Goal: Task Accomplishment & Management: Manage account settings

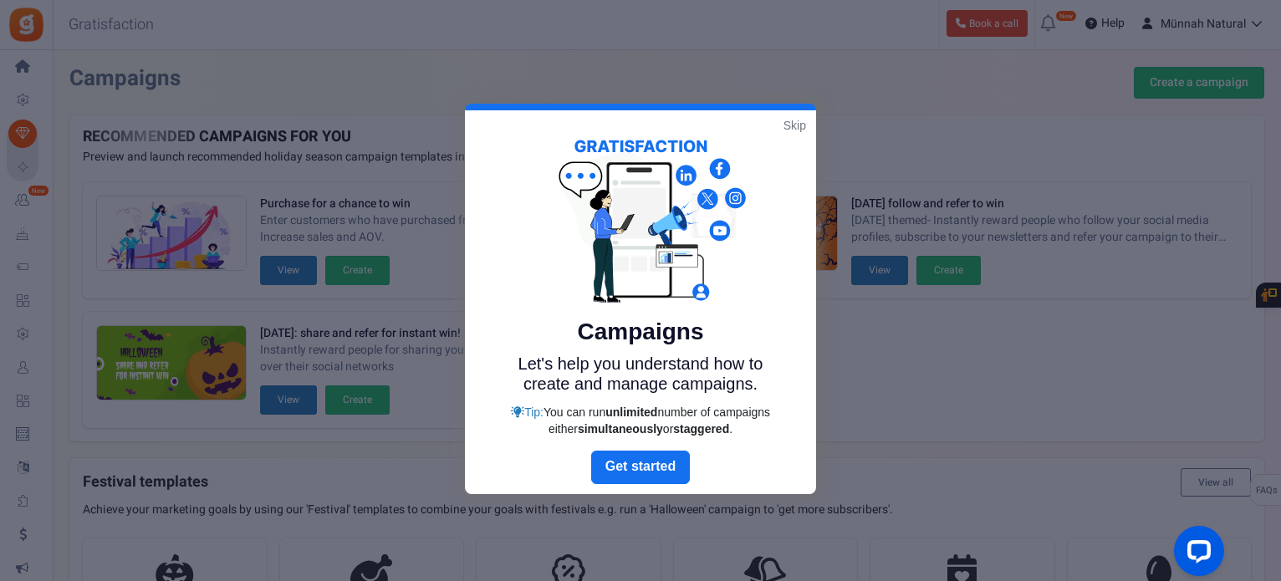
click at [790, 126] on link "Skip" at bounding box center [795, 125] width 23 height 17
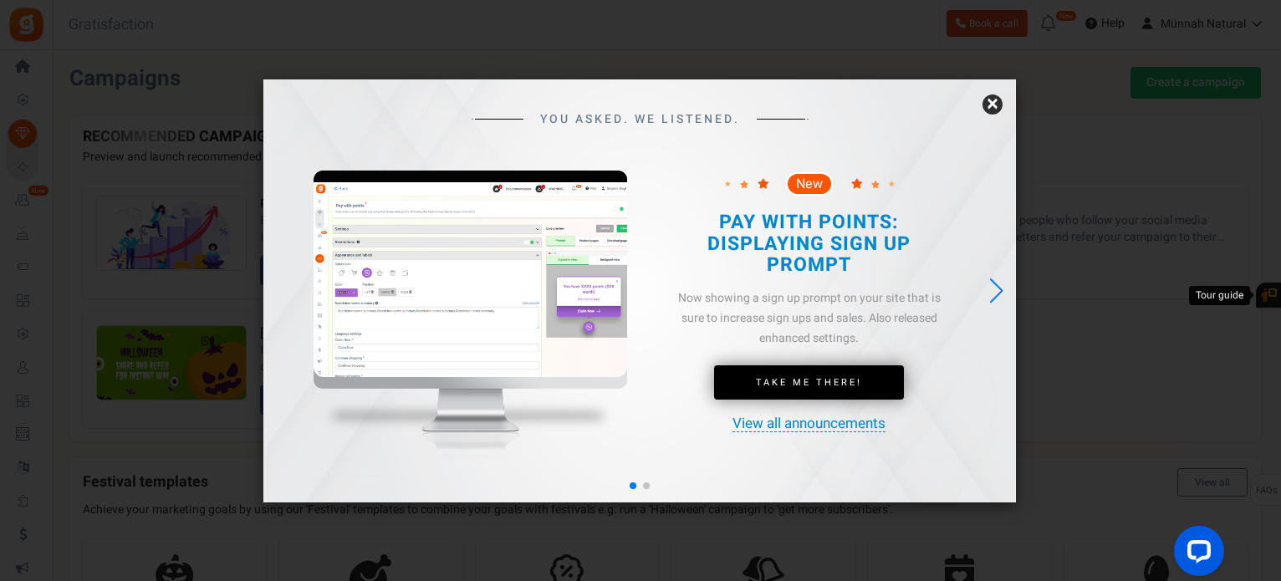
click at [988, 106] on link "×" at bounding box center [993, 105] width 20 height 20
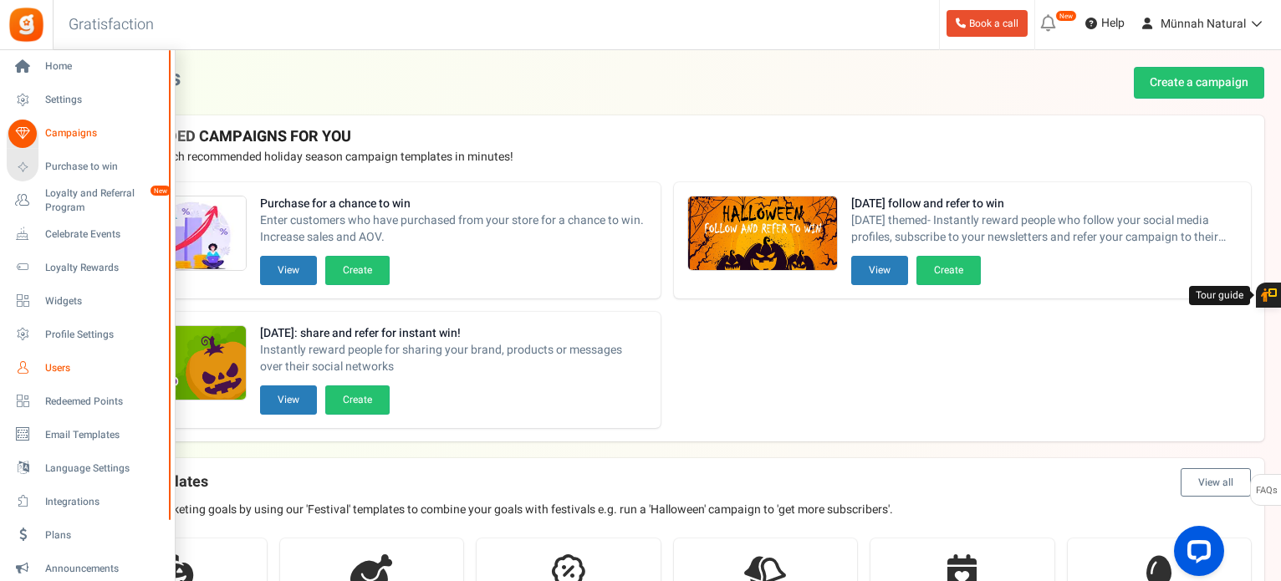
click at [47, 364] on span "Users" at bounding box center [103, 368] width 117 height 14
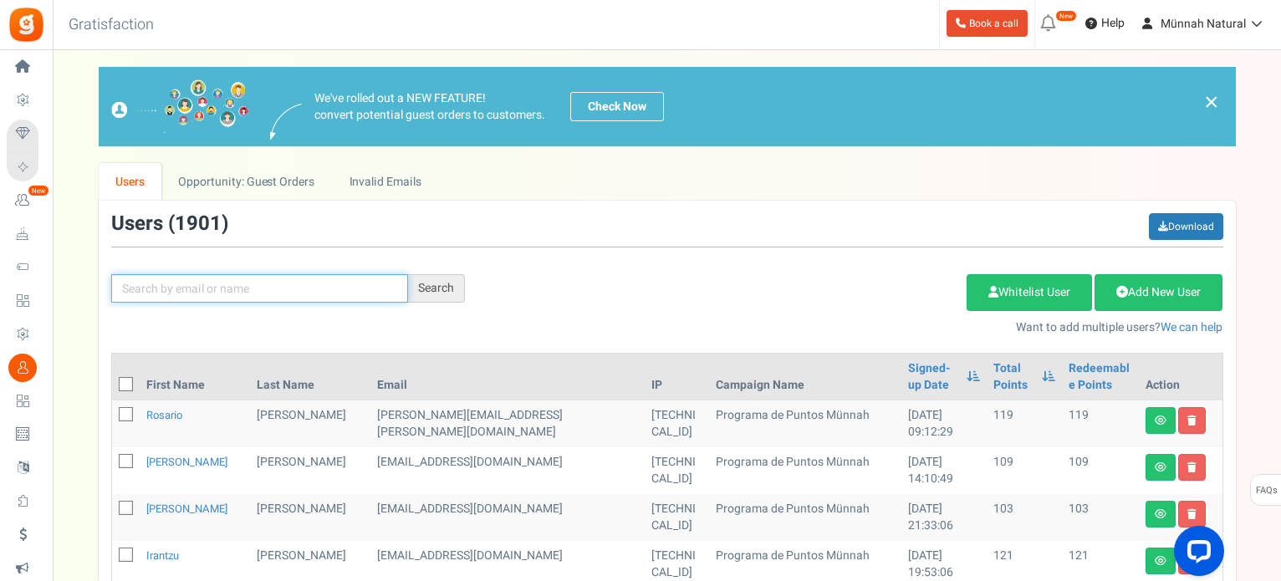
click at [312, 292] on input "text" at bounding box center [259, 288] width 297 height 28
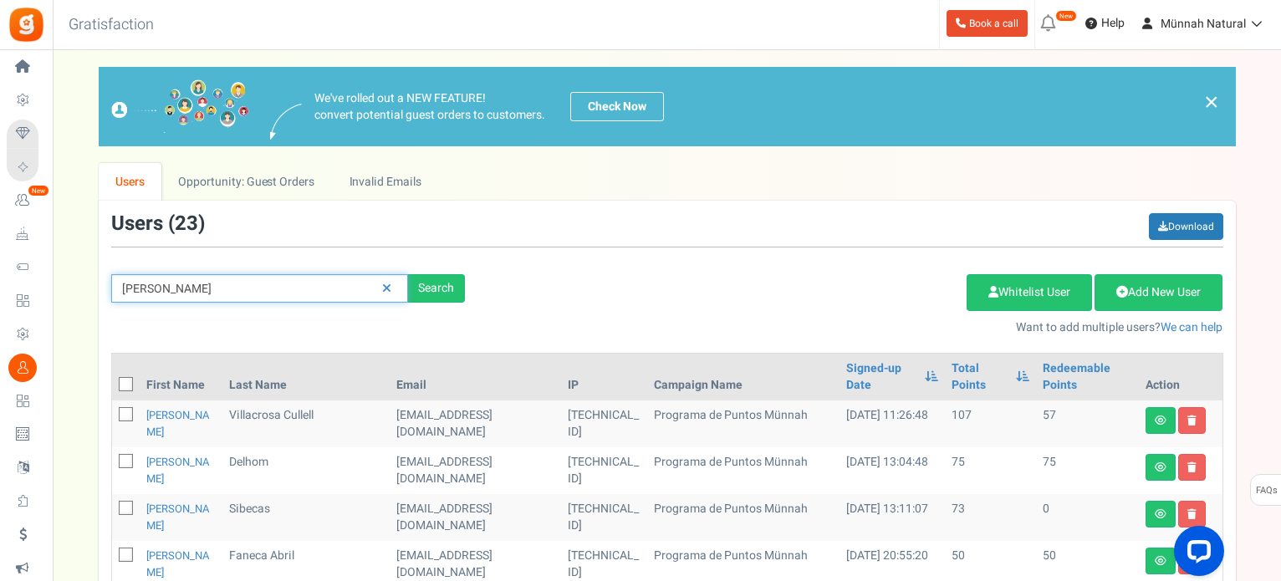
click at [250, 282] on input "[PERSON_NAME]" at bounding box center [259, 288] width 297 height 28
type input "[PERSON_NAME]"
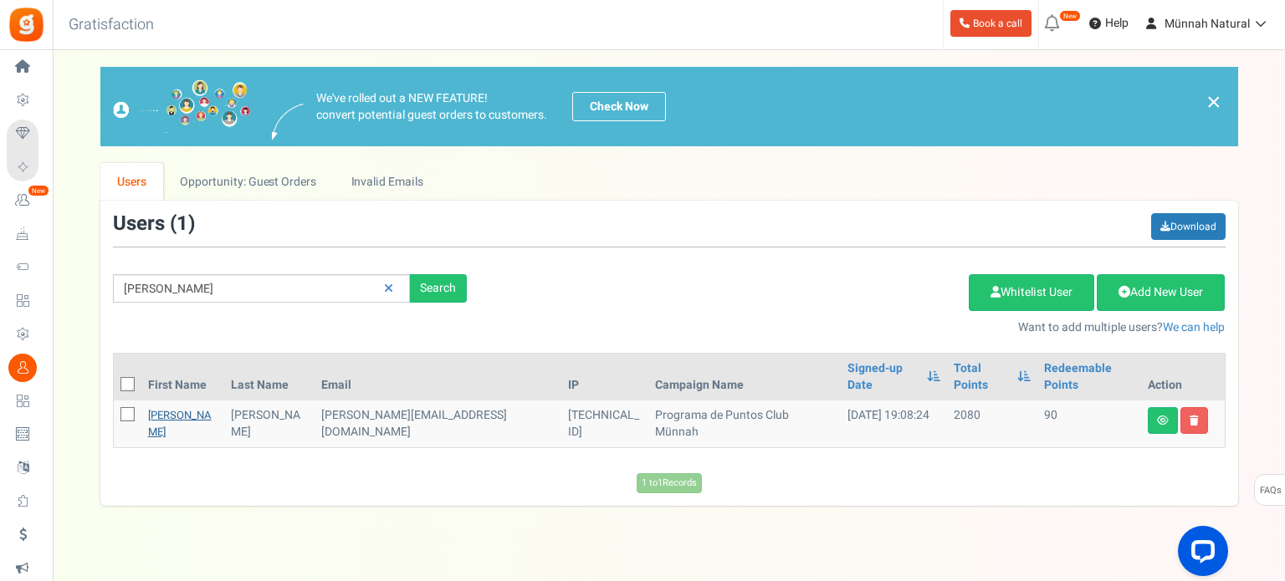
click at [160, 407] on link "[PERSON_NAME]" at bounding box center [180, 423] width 64 height 33
